Goal: Task Accomplishment & Management: Complete application form

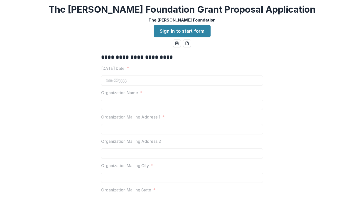
click at [187, 33] on link "Sign in to start form" at bounding box center [182, 31] width 57 height 12
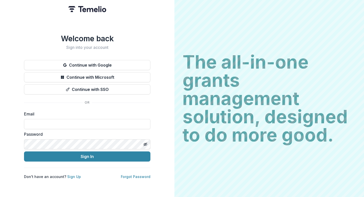
click at [50, 122] on input at bounding box center [87, 124] width 126 height 10
type input "**********"
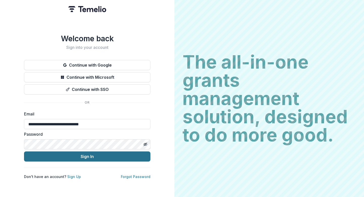
click at [79, 156] on button "Sign In" at bounding box center [87, 156] width 126 height 10
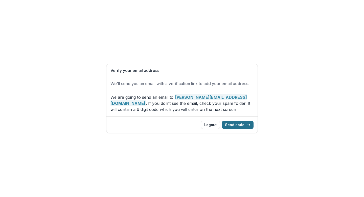
click at [240, 125] on button "Send code" at bounding box center [238, 125] width 32 height 8
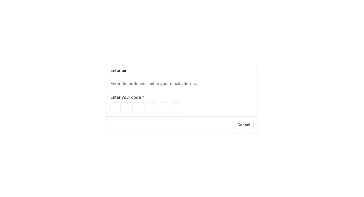
type input "*"
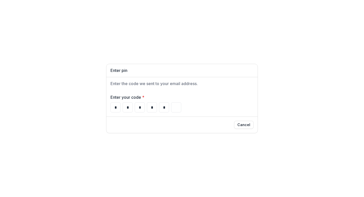
type input "*"
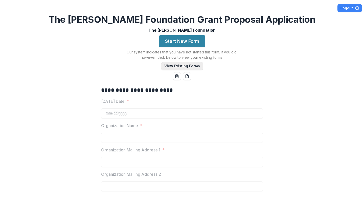
click at [184, 68] on button "View Existing Forms" at bounding box center [182, 66] width 42 height 8
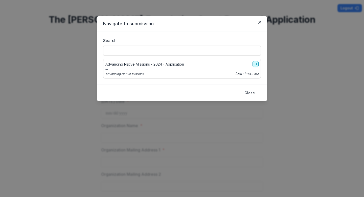
click at [256, 63] on icon "go-to" at bounding box center [256, 64] width 4 height 4
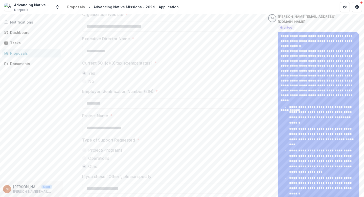
scroll to position [371, 0]
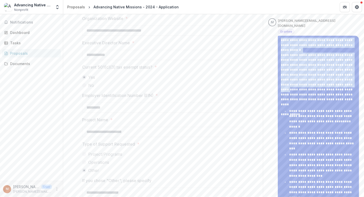
drag, startPoint x: 280, startPoint y: 30, endPoint x: 308, endPoint y: 75, distance: 53.6
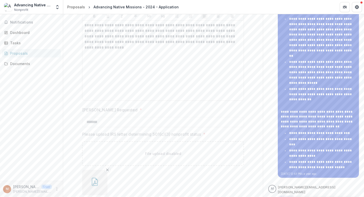
scroll to position [605, 0]
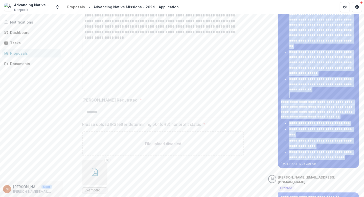
copy div "**********"
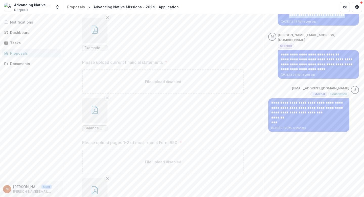
scroll to position [788, 0]
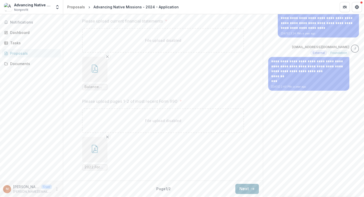
click at [245, 187] on button "Next" at bounding box center [248, 189] width 24 height 10
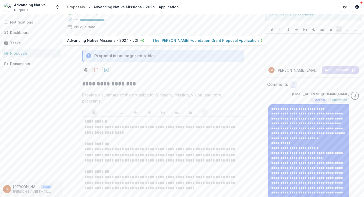
scroll to position [29, 0]
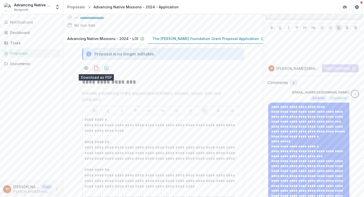
click at [97, 68] on icon "download-proposal" at bounding box center [96, 68] width 5 height 5
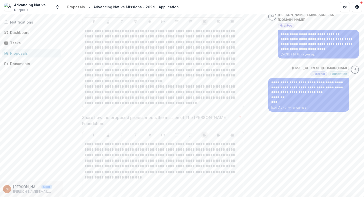
scroll to position [789, 0]
